Goal: Feedback & Contribution: Submit feedback/report problem

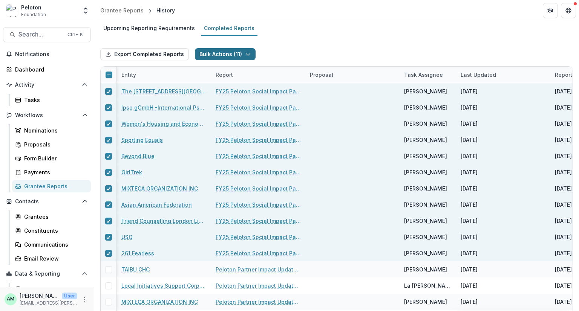
scroll to position [0, 21]
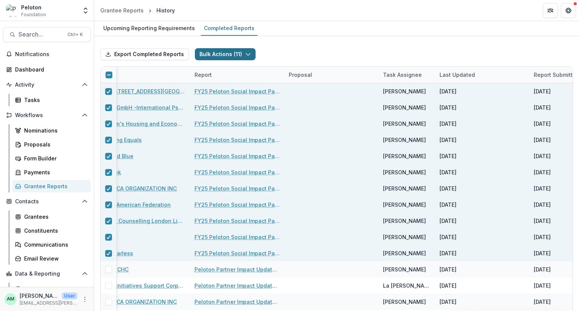
click at [223, 49] on button "Bulk Actions ( 11 )" at bounding box center [225, 54] width 61 height 12
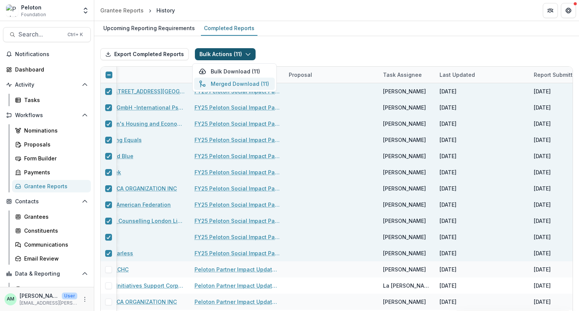
click at [224, 83] on button "Merged Download ( 11 )" at bounding box center [234, 84] width 81 height 12
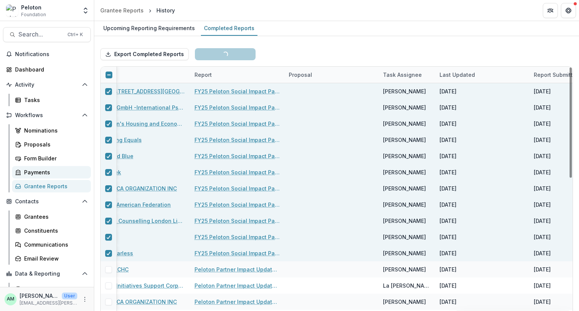
scroll to position [22, 0]
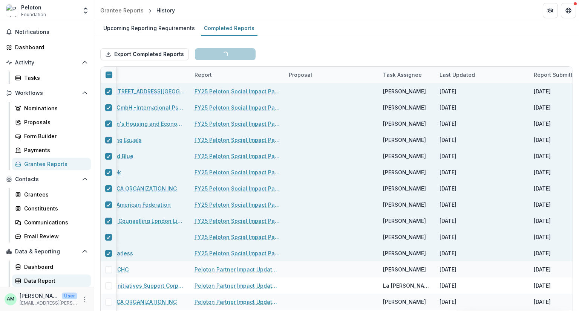
click at [33, 284] on div "Data Report" at bounding box center [54, 281] width 61 height 8
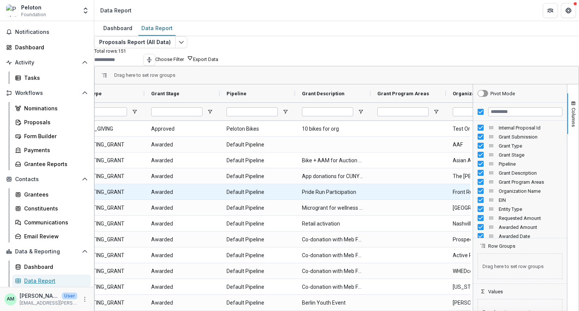
scroll to position [0, 192]
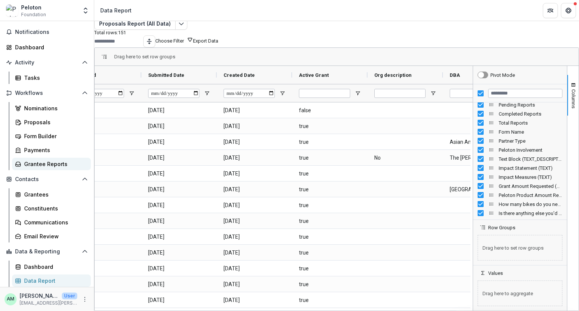
click at [39, 166] on div "Grantee Reports" at bounding box center [54, 164] width 61 height 8
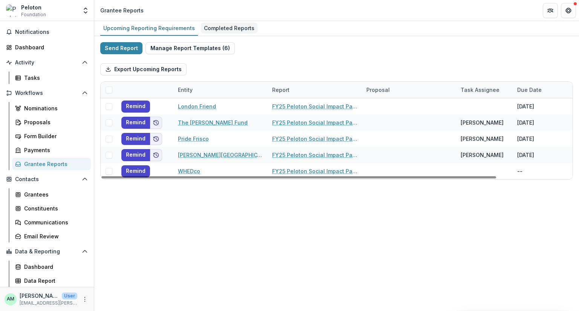
click at [219, 26] on div "Completed Reports" at bounding box center [229, 28] width 57 height 11
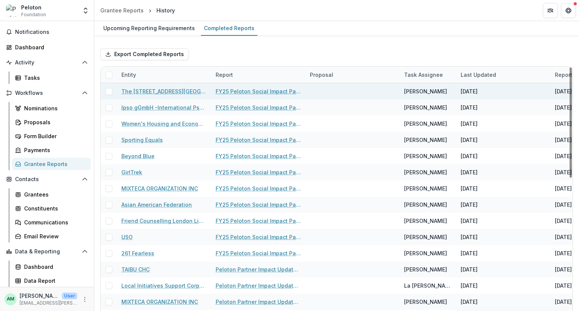
click at [110, 91] on span at bounding box center [109, 91] width 7 height 7
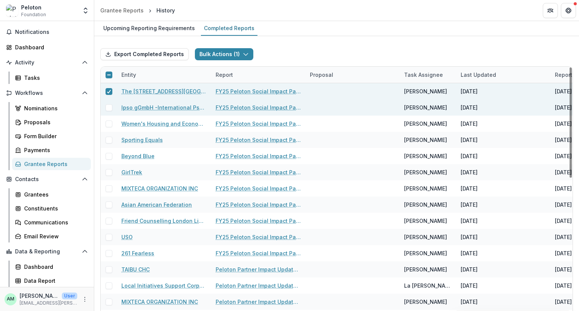
click at [109, 107] on span at bounding box center [109, 107] width 7 height 7
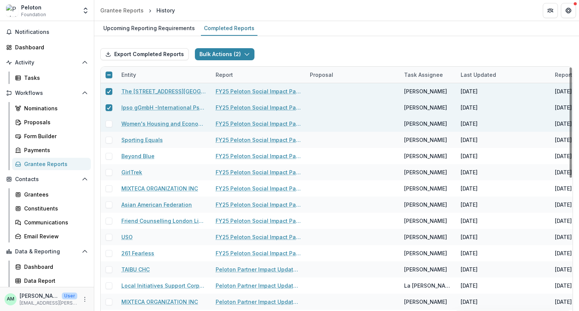
click at [109, 123] on span at bounding box center [109, 124] width 7 height 7
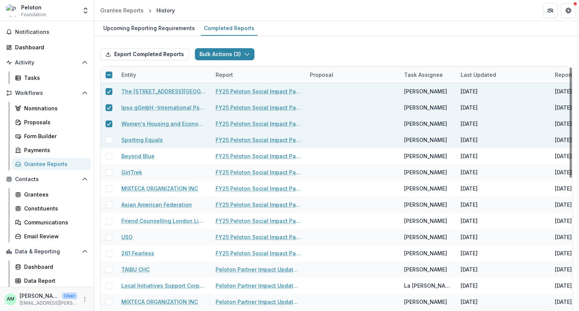
click at [110, 139] on span at bounding box center [109, 140] width 7 height 7
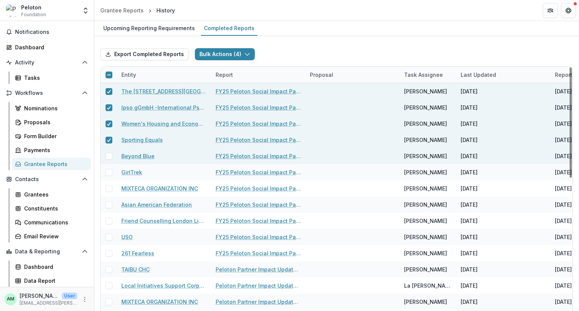
click at [111, 163] on div at bounding box center [109, 156] width 16 height 16
click at [109, 159] on div at bounding box center [109, 156] width 16 height 16
click at [107, 155] on span at bounding box center [109, 156] width 7 height 7
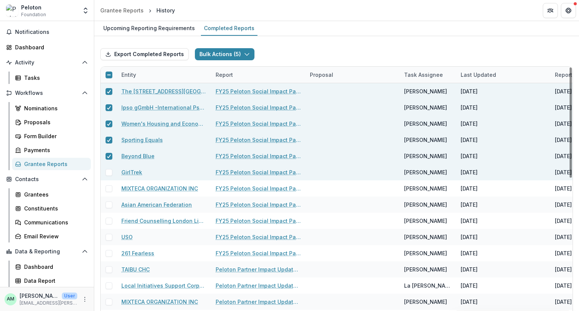
click at [108, 173] on span at bounding box center [109, 172] width 7 height 7
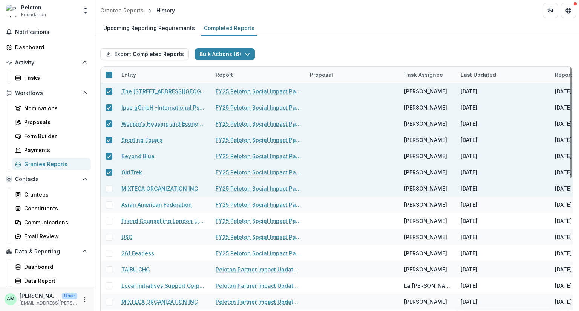
click at [109, 189] on span at bounding box center [109, 189] width 7 height 7
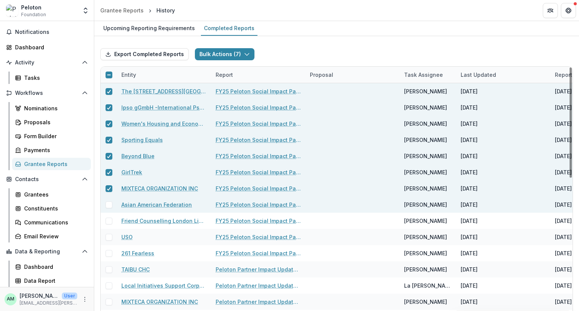
click at [109, 205] on span at bounding box center [109, 205] width 7 height 7
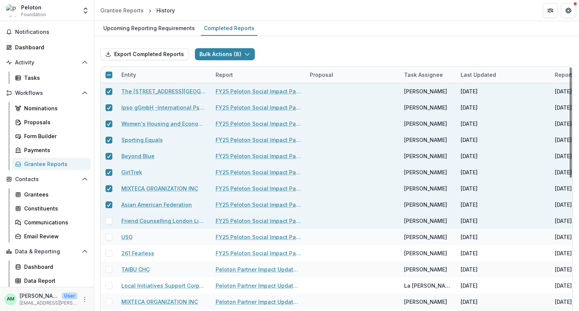
click at [108, 224] on span at bounding box center [109, 221] width 7 height 7
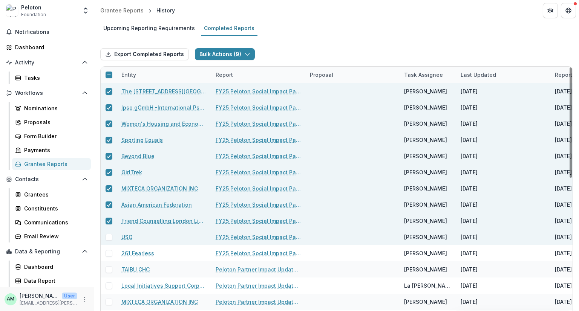
click at [110, 239] on span at bounding box center [109, 237] width 7 height 7
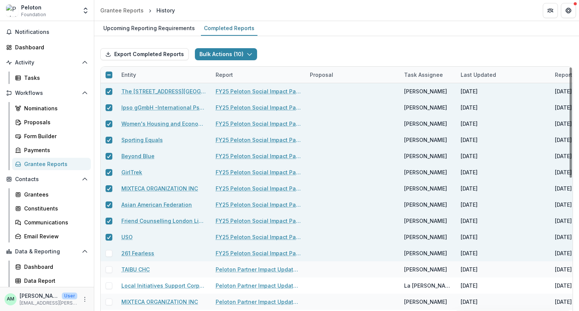
click at [111, 256] on span at bounding box center [109, 253] width 7 height 7
click at [250, 54] on button "Bulk Actions ( 11 )" at bounding box center [225, 54] width 61 height 12
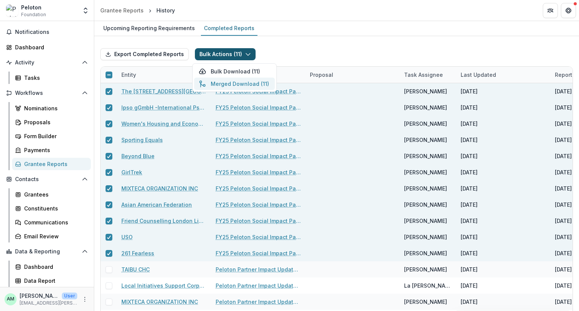
click at [256, 85] on button "Merged Download ( 11 )" at bounding box center [234, 84] width 81 height 12
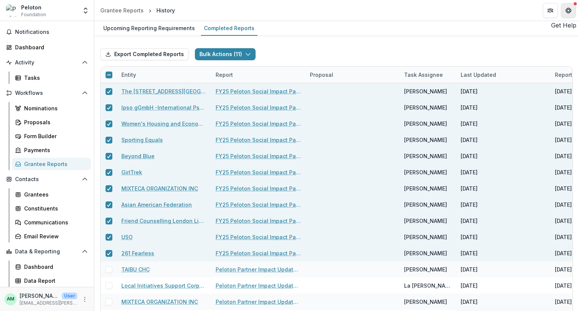
click at [567, 10] on icon "Get Help" at bounding box center [567, 10] width 2 height 2
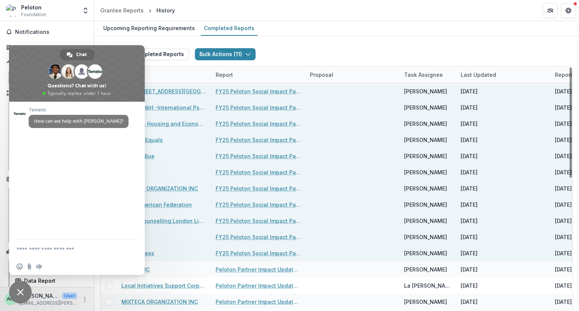
click at [58, 250] on textarea "Compose your message..." at bounding box center [70, 249] width 106 height 19
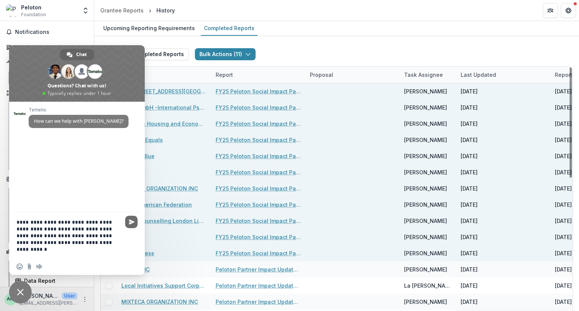
type textarea "**********"
click at [132, 223] on span "Send" at bounding box center [132, 222] width 6 height 6
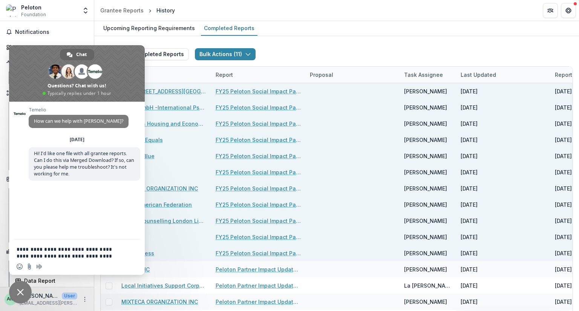
scroll to position [12, 0]
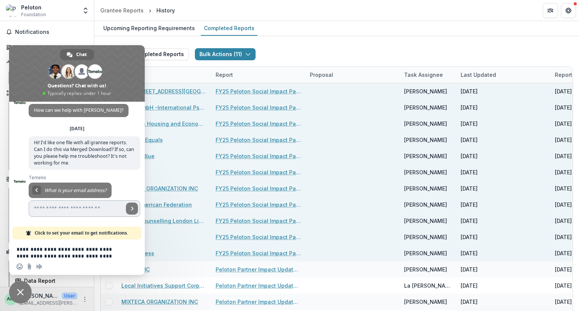
click at [53, 211] on input "Enter your email address..." at bounding box center [76, 209] width 95 height 17
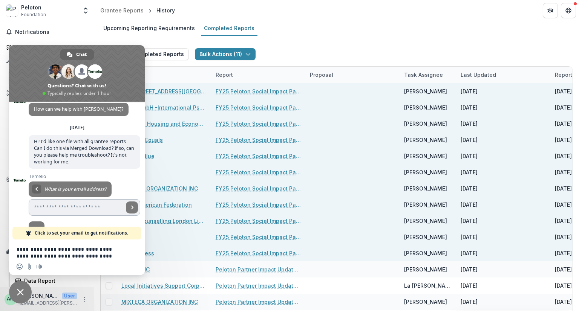
scroll to position [27, 0]
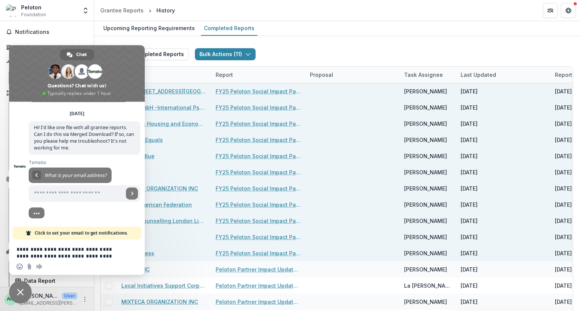
type input "**********"
click at [134, 194] on link "Send" at bounding box center [132, 194] width 12 height 12
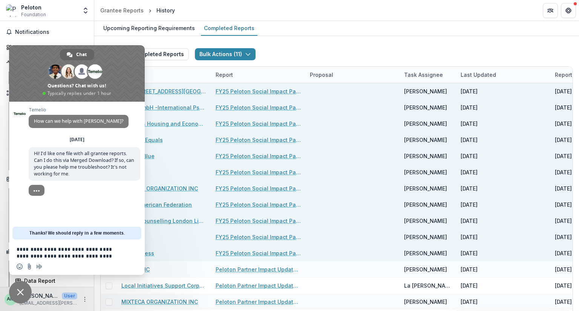
scroll to position [0, 0]
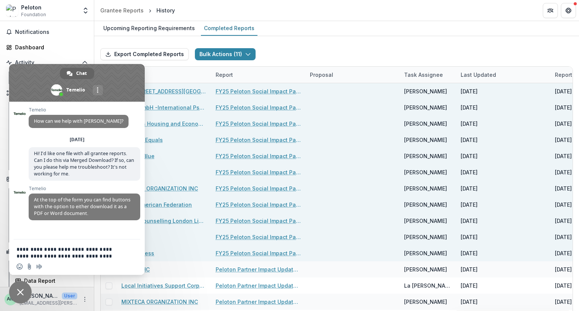
click at [38, 256] on textarea "**********" at bounding box center [70, 249] width 106 height 19
type textarea "*"
type textarea "**********"
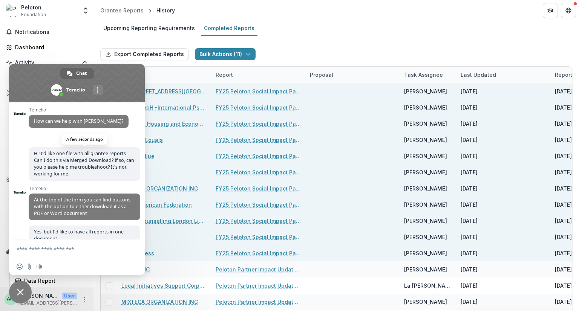
scroll to position [17, 0]
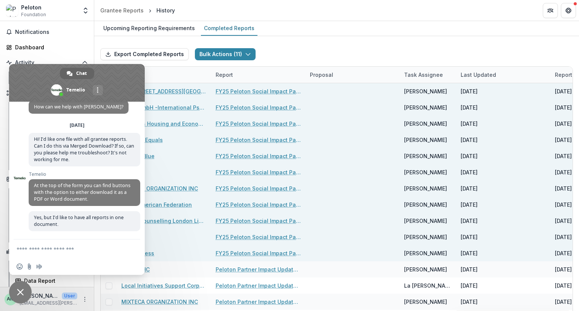
type textarea "*"
type textarea "**********"
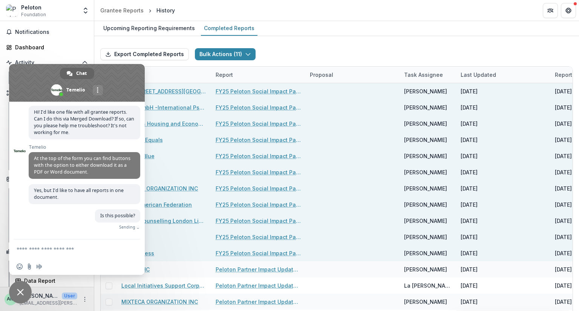
scroll to position [33, 0]
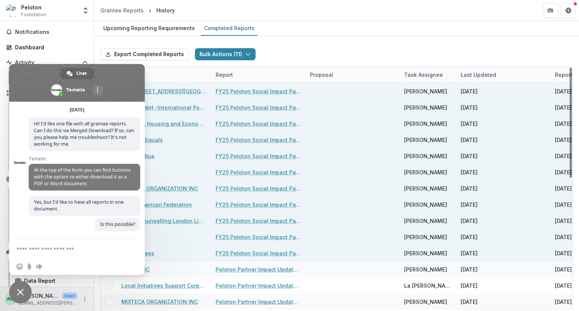
click at [39, 250] on textarea "Compose your message..." at bounding box center [70, 249] width 106 height 19
click at [98, 92] on span at bounding box center [98, 89] width 2 height 5
click at [78, 107] on span "email" at bounding box center [77, 107] width 6 height 6
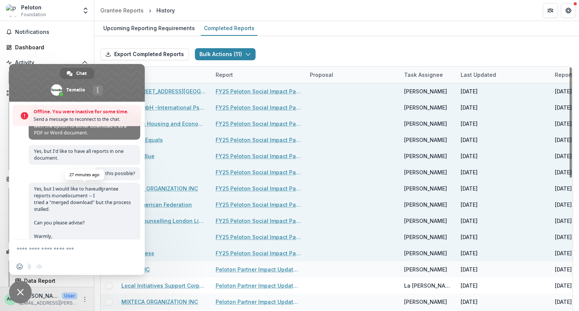
scroll to position [137, 0]
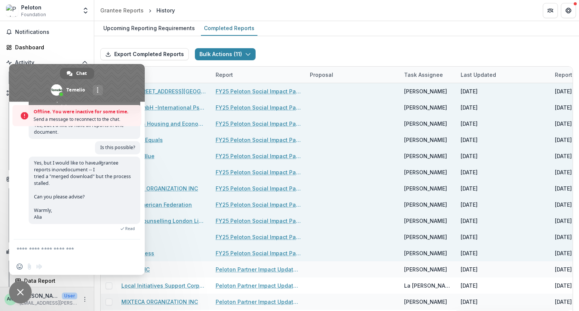
click at [21, 288] on span "Close chat" at bounding box center [20, 292] width 23 height 23
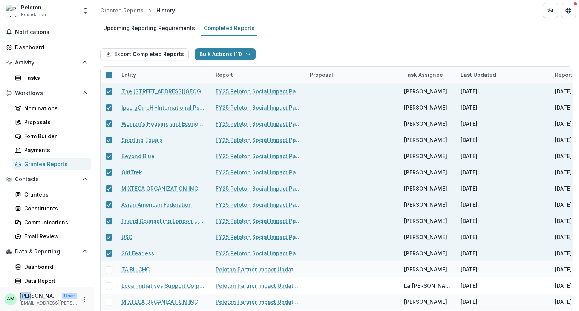
click at [21, 288] on div "AM [PERSON_NAME] User [EMAIL_ADDRESS][PERSON_NAME][DOMAIN_NAME]" at bounding box center [47, 299] width 94 height 24
